Goal: Check status: Check status

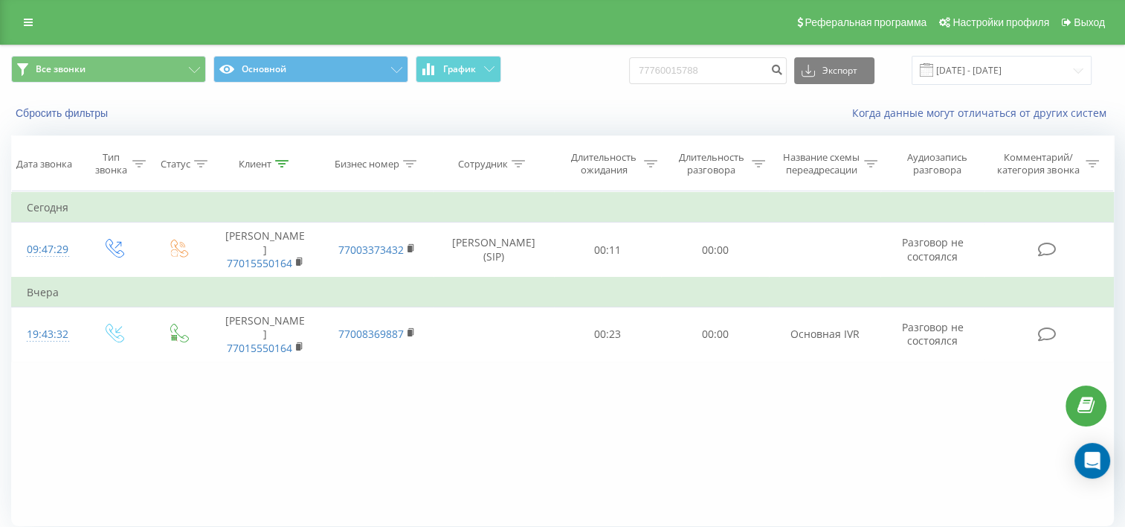
type input "77760015788"
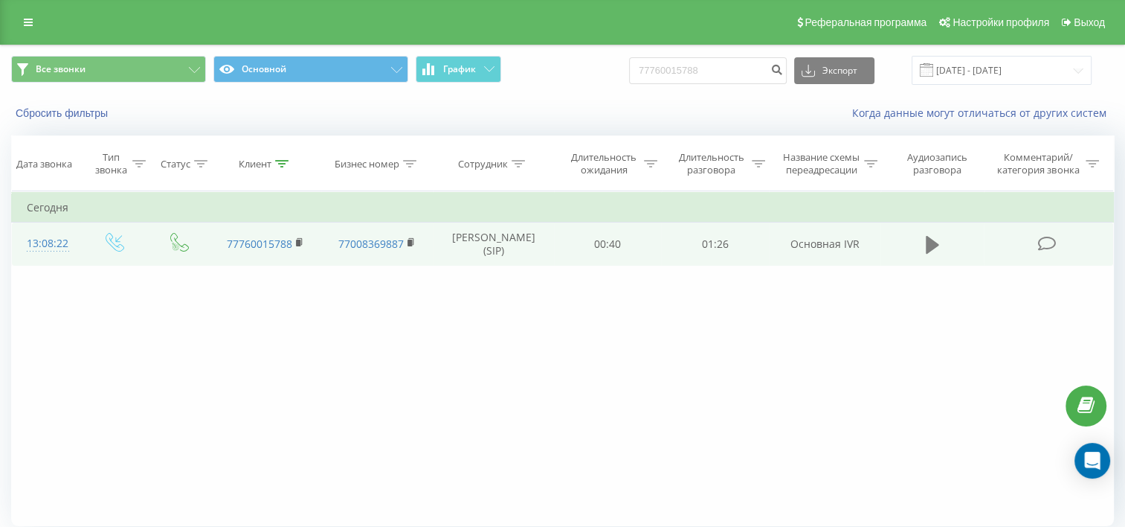
click at [931, 254] on icon at bounding box center [932, 245] width 13 height 18
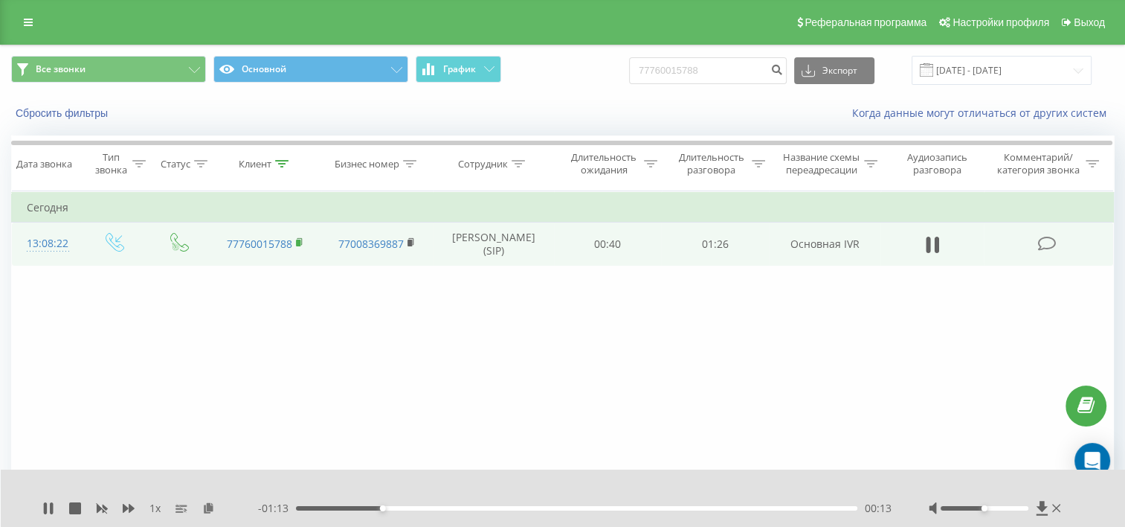
click at [300, 248] on icon at bounding box center [300, 242] width 8 height 10
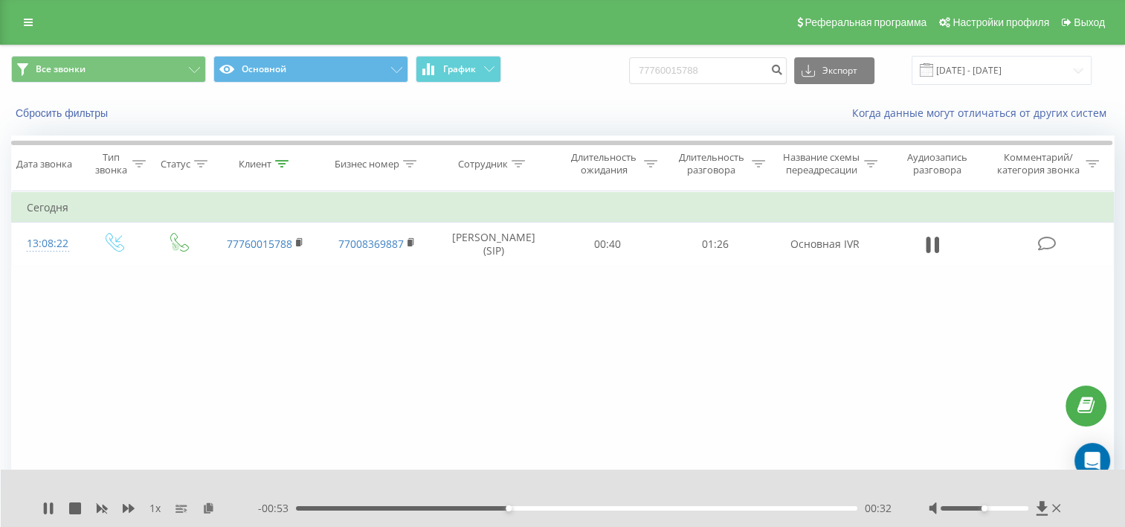
drag, startPoint x: 932, startPoint y: 260, endPoint x: 847, endPoint y: 226, distance: 91.2
click at [933, 255] on icon at bounding box center [932, 244] width 13 height 21
